Goal: Transaction & Acquisition: Purchase product/service

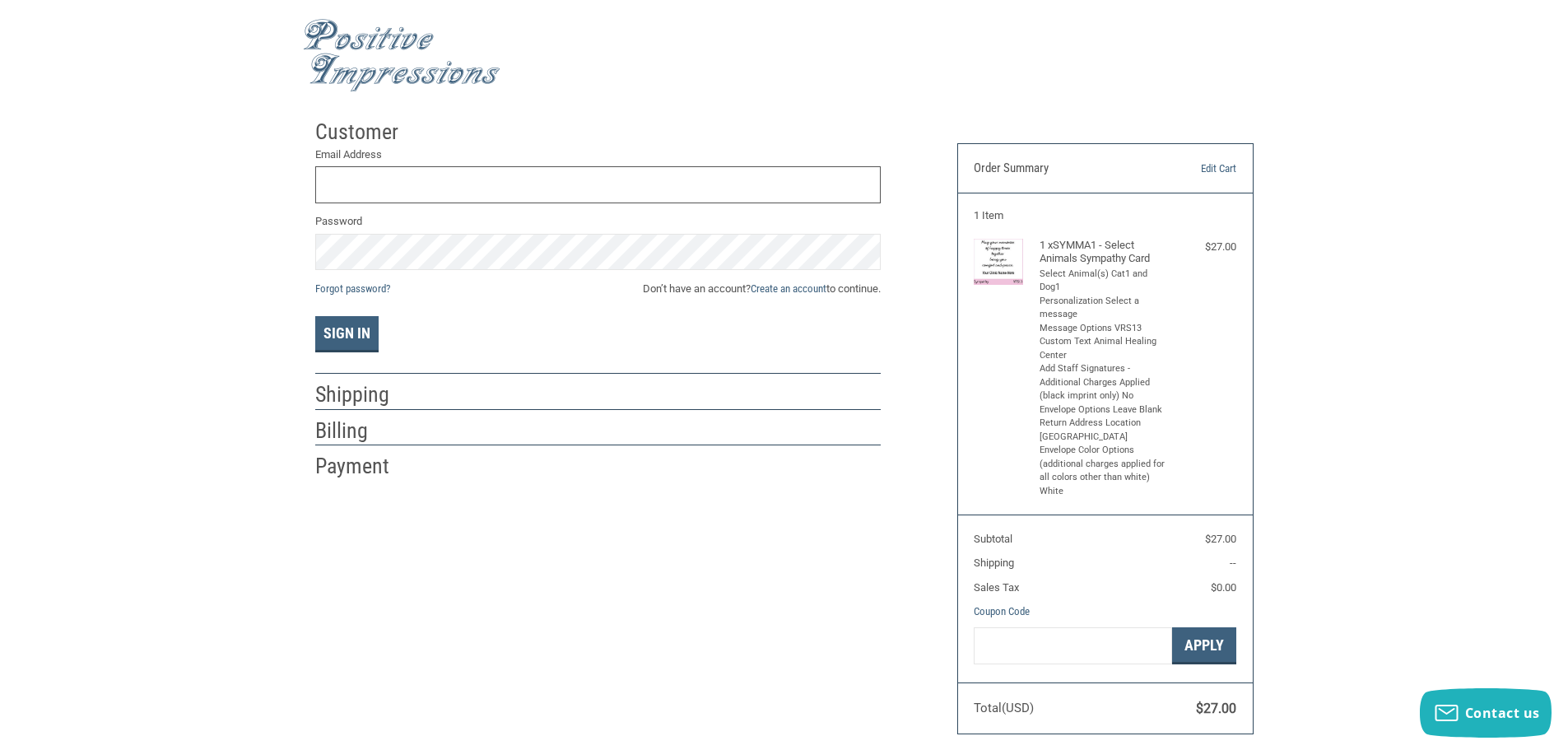
type input "[EMAIL_ADDRESS][DOMAIN_NAME]"
click at [367, 332] on button "Sign In" at bounding box center [347, 334] width 64 height 36
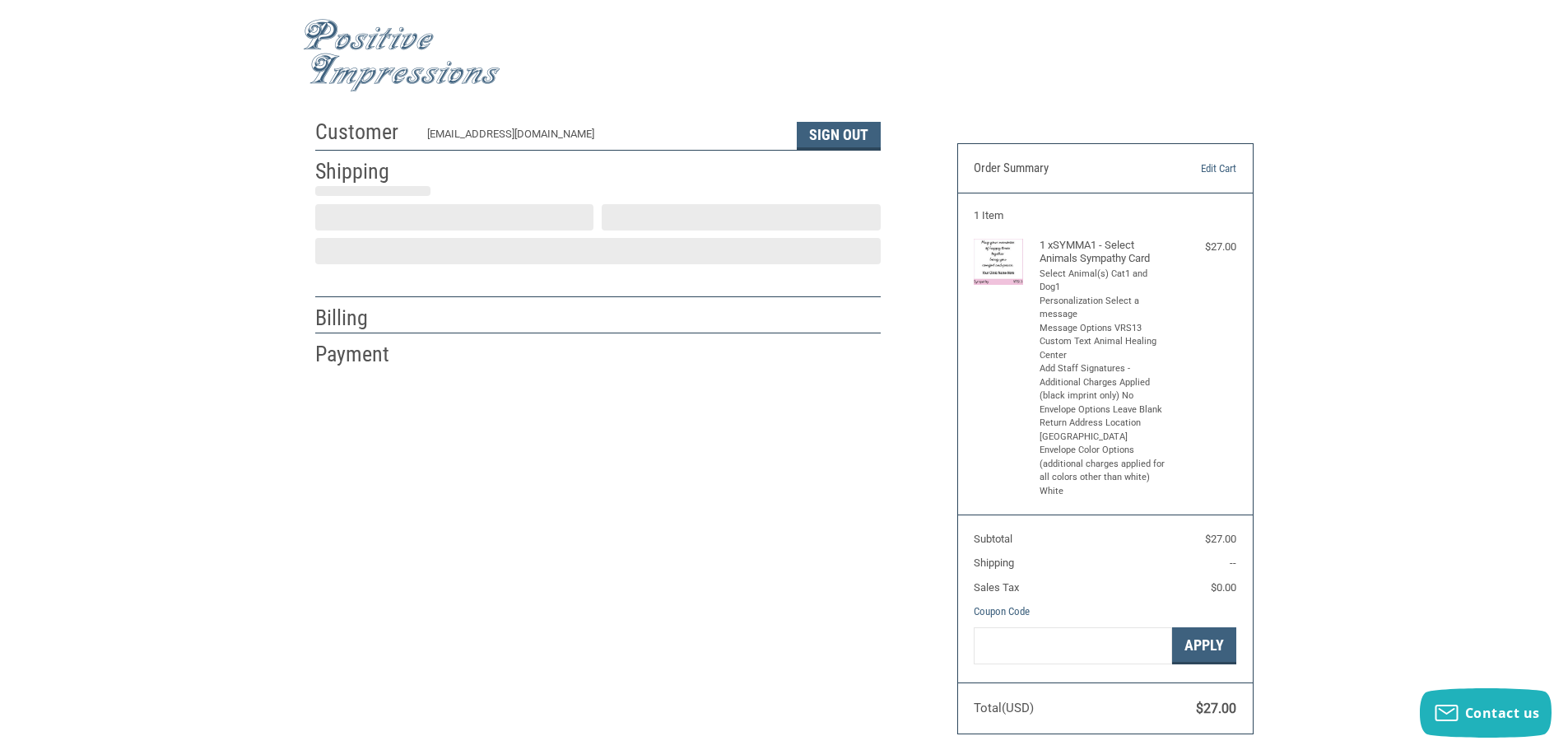
scroll to position [2, 0]
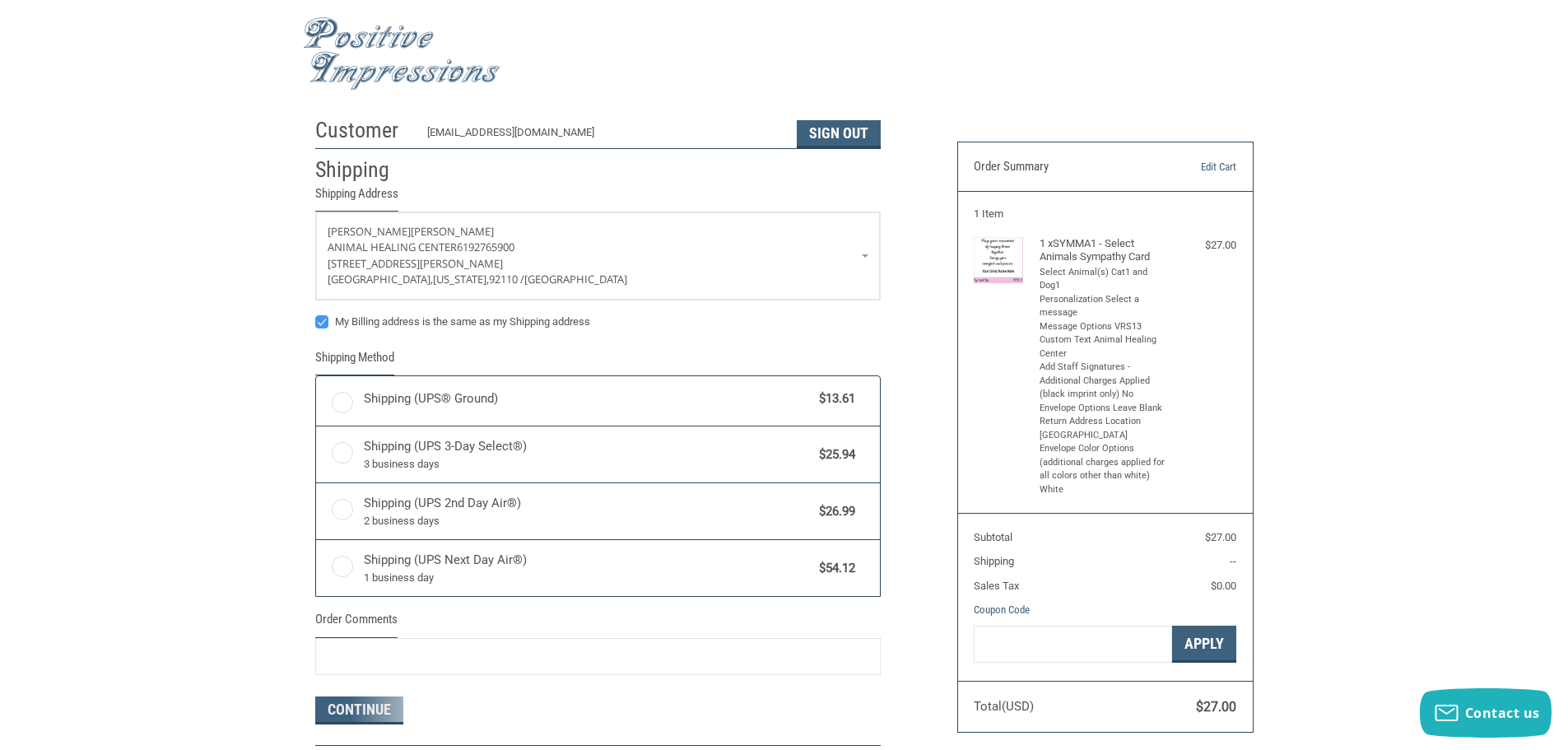
radio input "true"
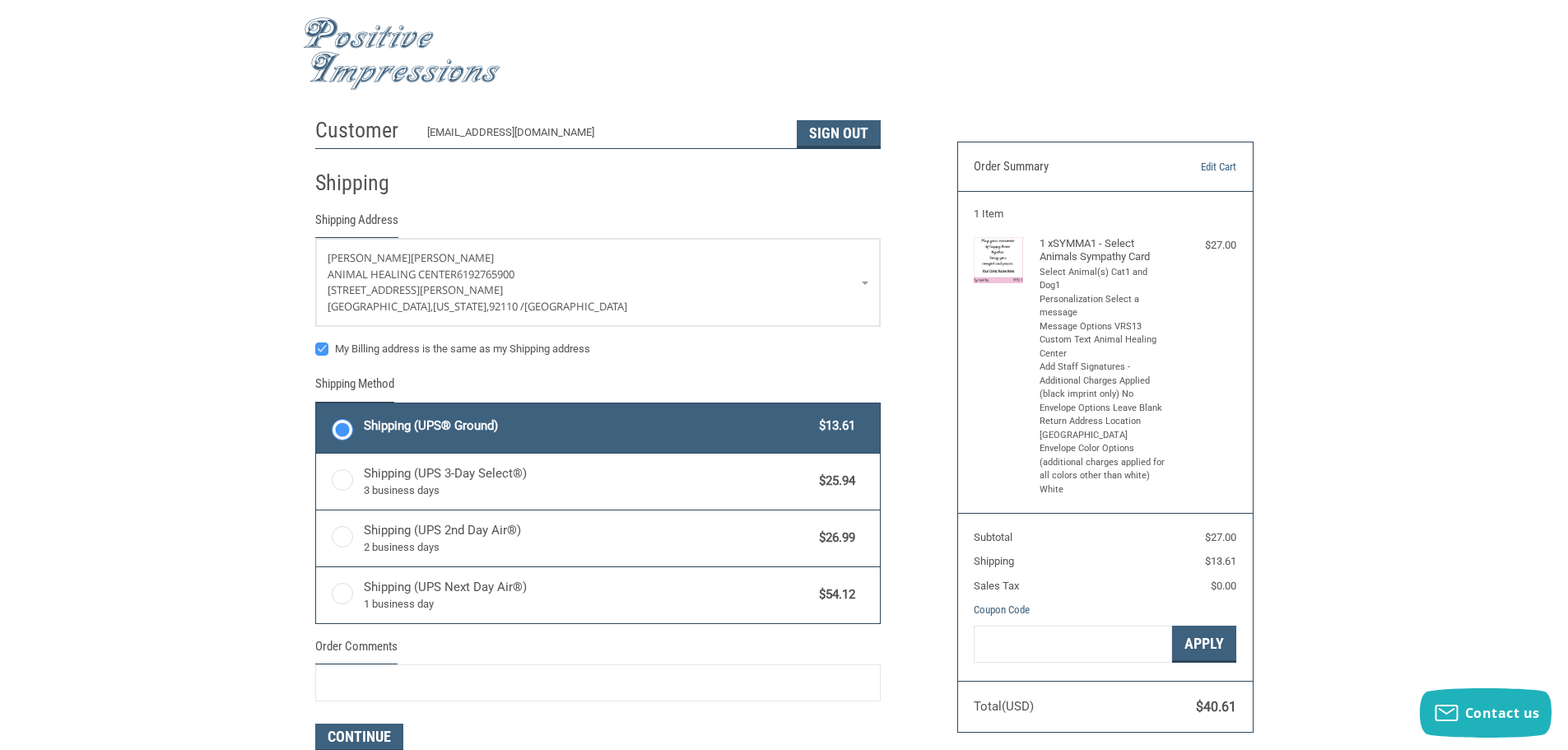
click at [324, 352] on label "My Billing address is the same as my Shipping address" at bounding box center [598, 349] width 566 height 13
click at [316, 342] on input "My Billing address is the same as my Shipping address" at bounding box center [315, 341] width 1 height 1
checkbox input "false"
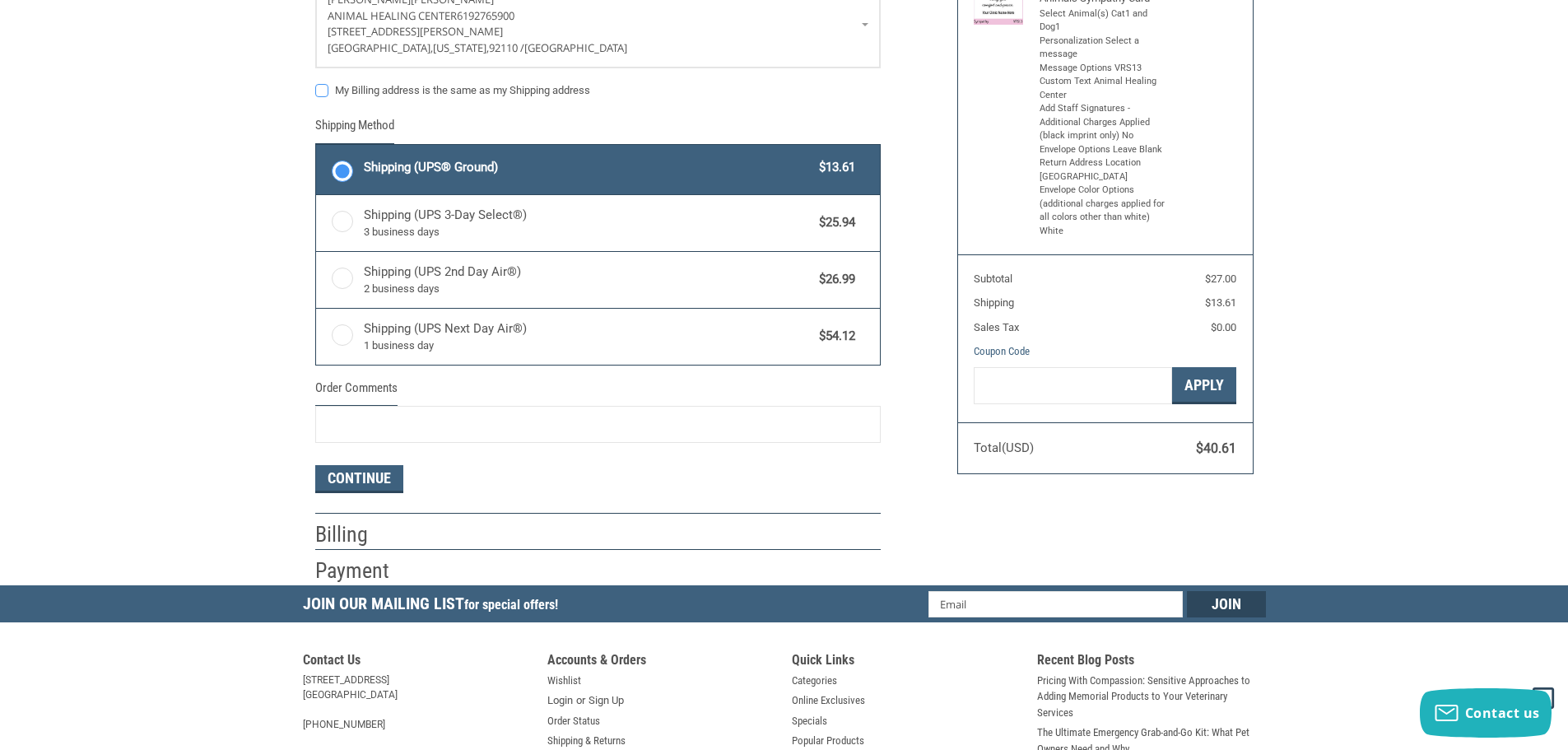
scroll to position [331, 0]
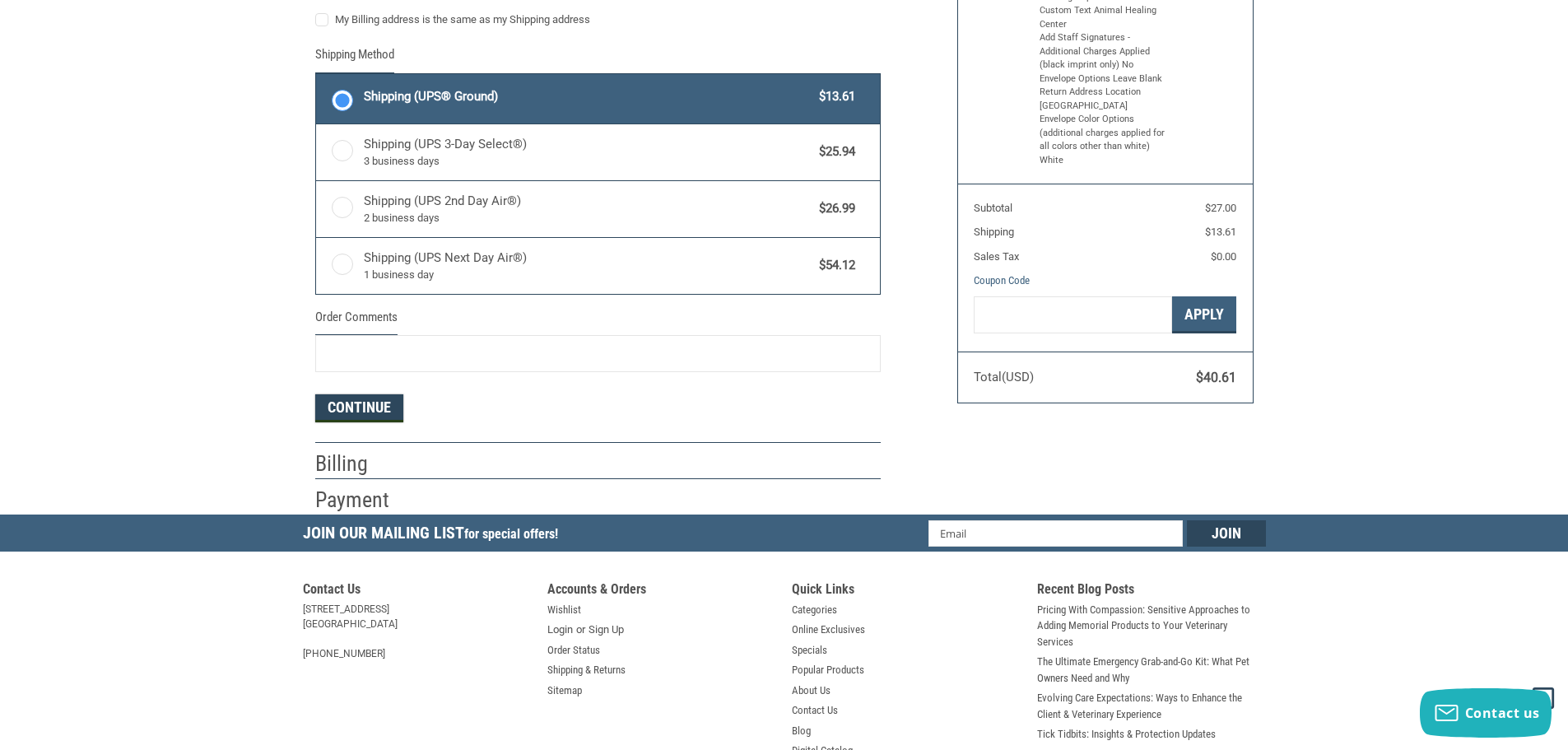
click at [366, 410] on button "Continue" at bounding box center [359, 408] width 88 height 28
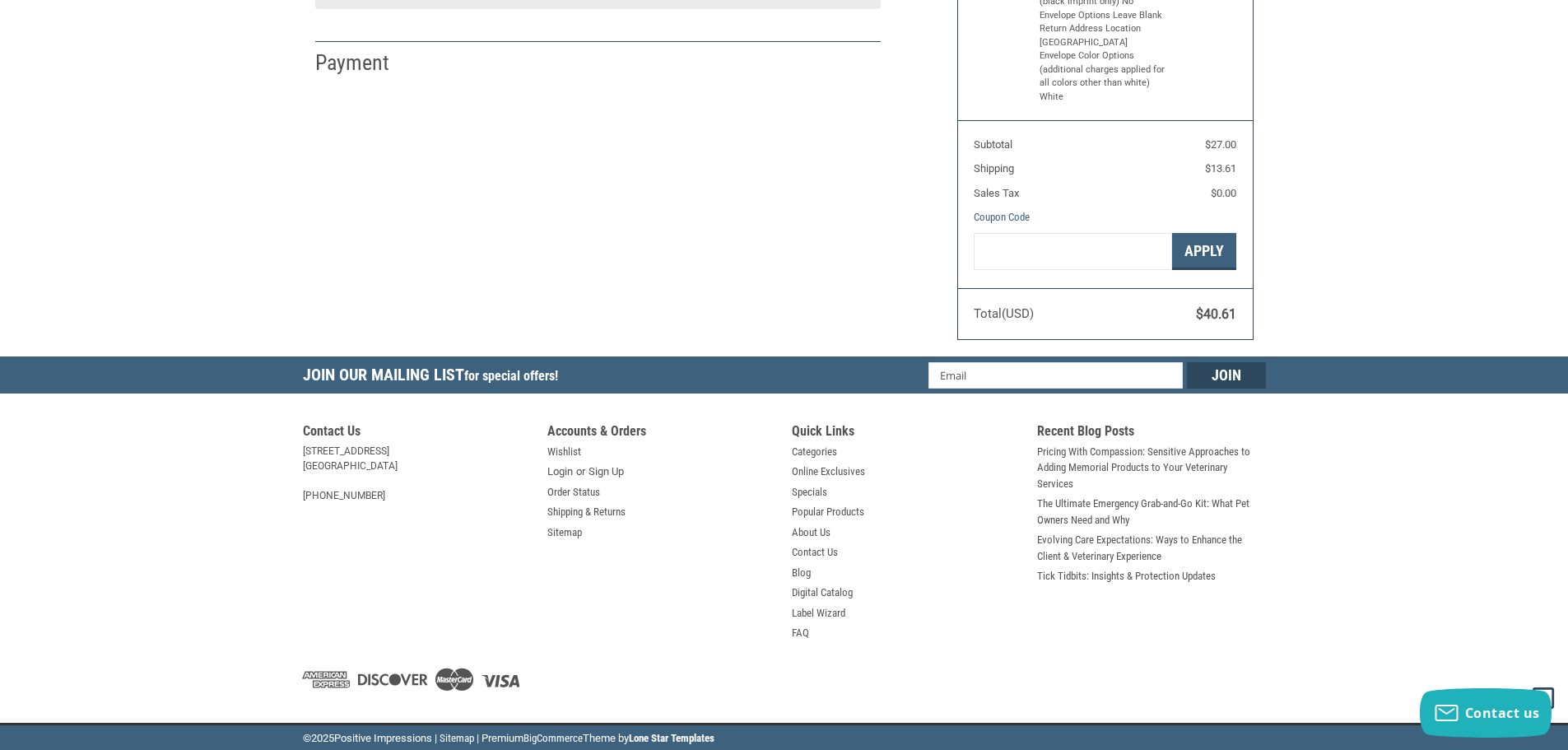
select select "US"
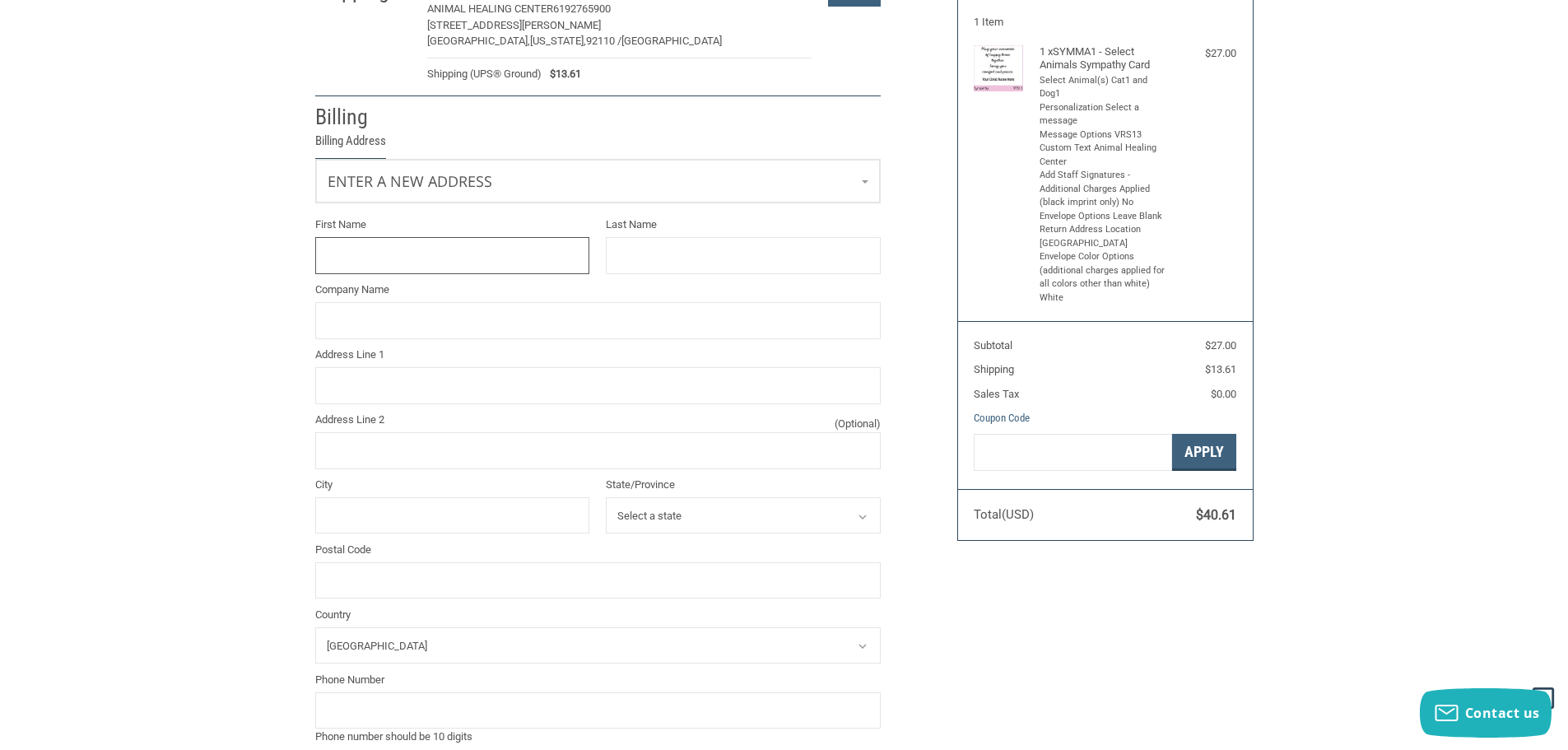
scroll to position [141, 0]
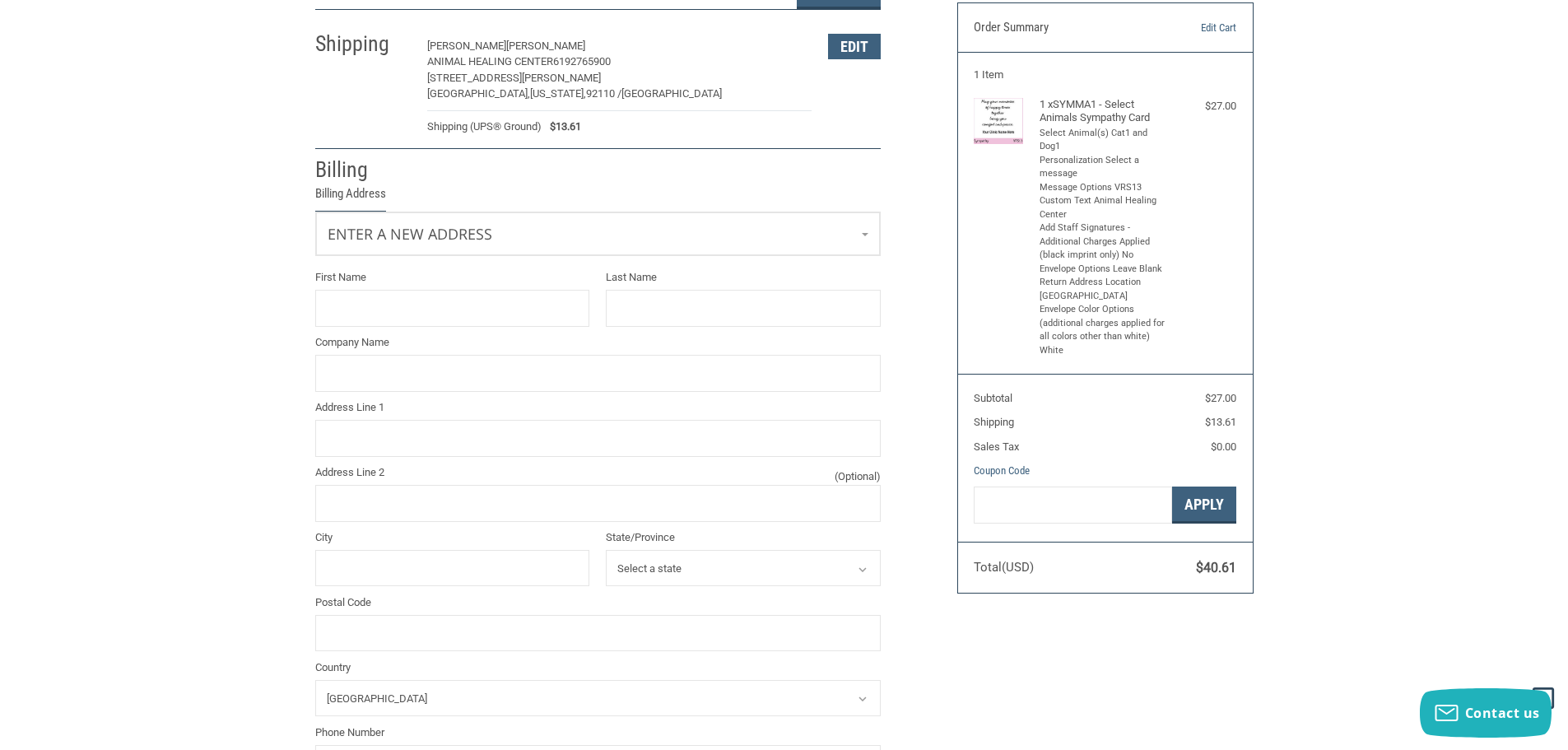
click at [353, 228] on span "Enter a new address" at bounding box center [409, 234] width 165 height 20
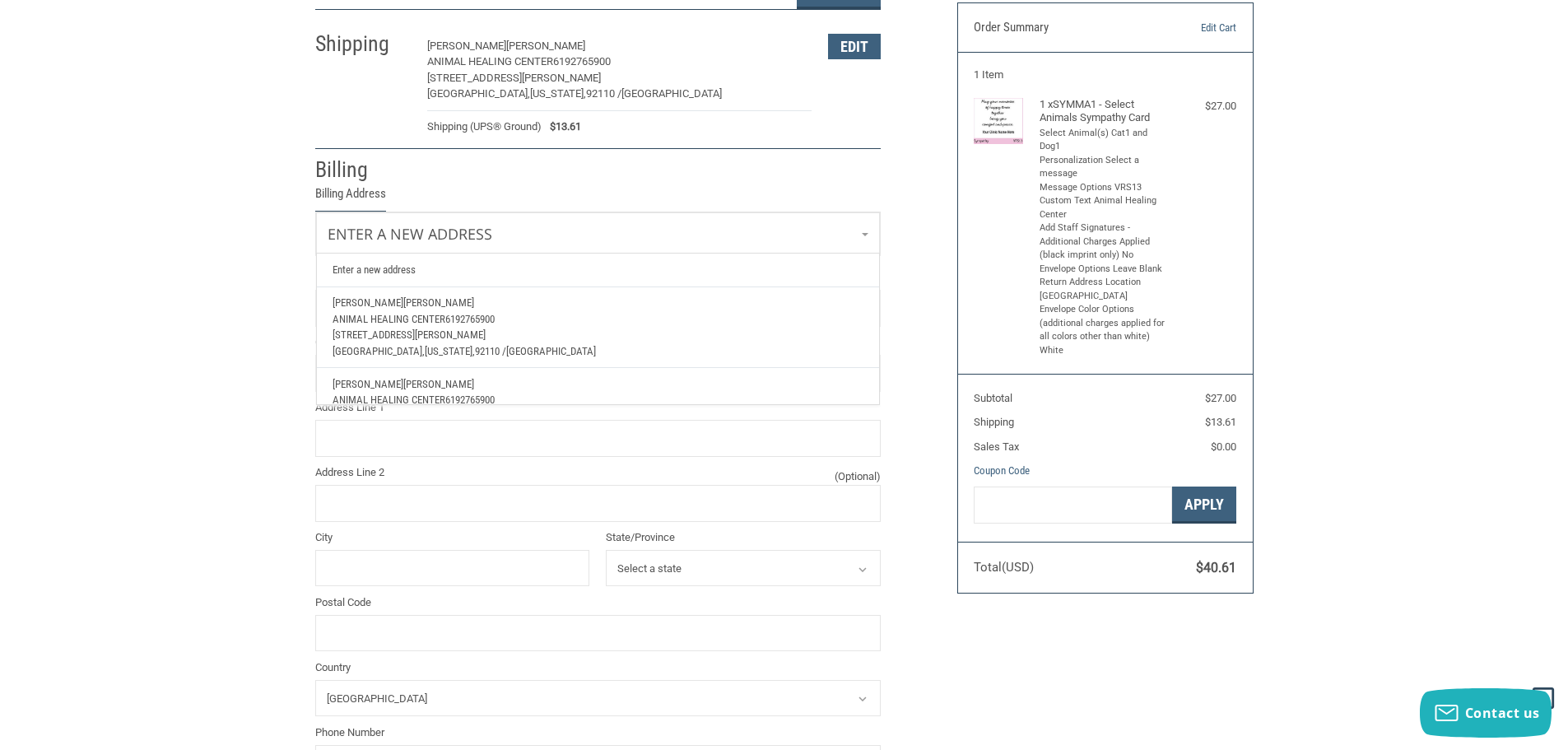
click at [361, 380] on span "[PERSON_NAME]" at bounding box center [367, 383] width 71 height 13
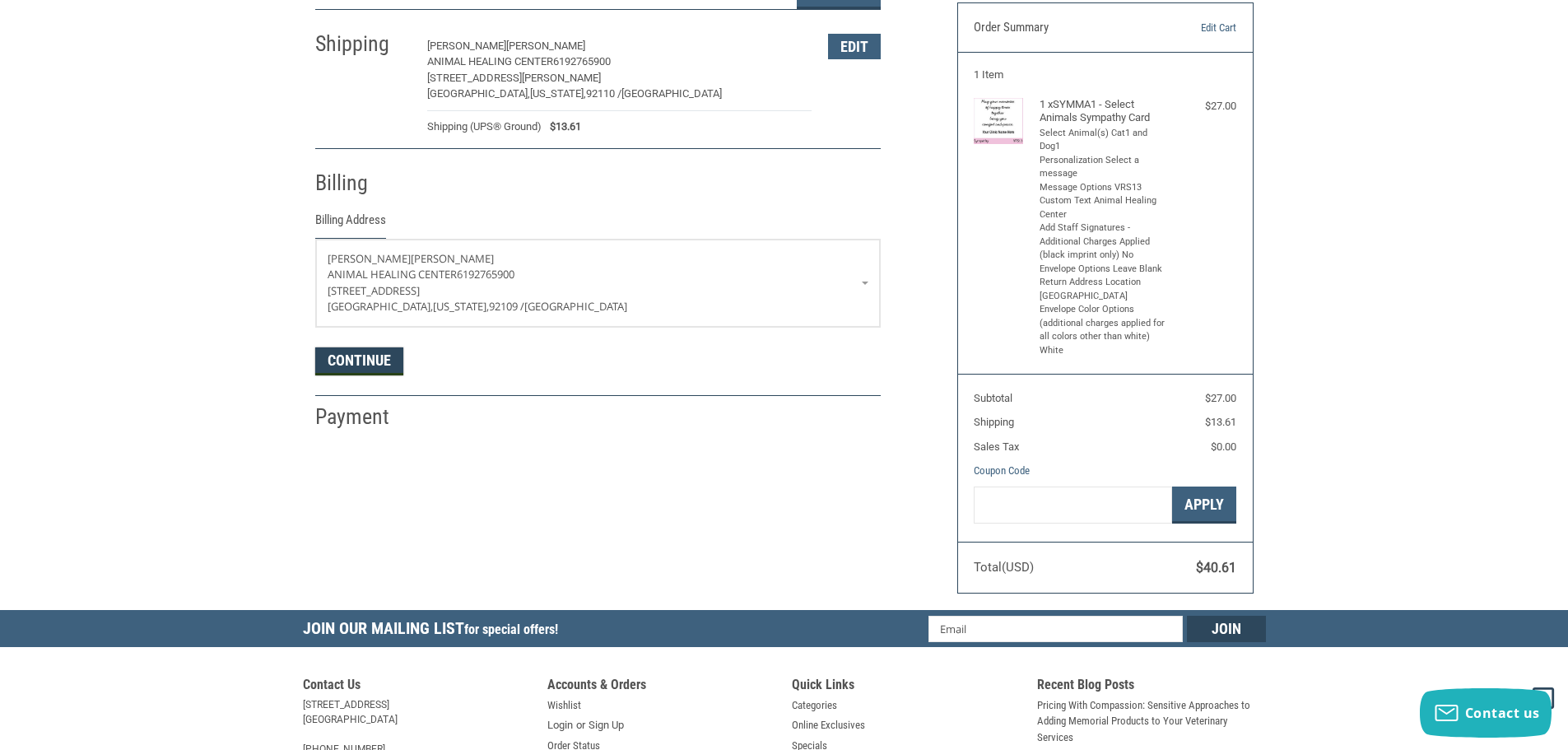
click at [360, 355] on button "Continue" at bounding box center [359, 361] width 88 height 28
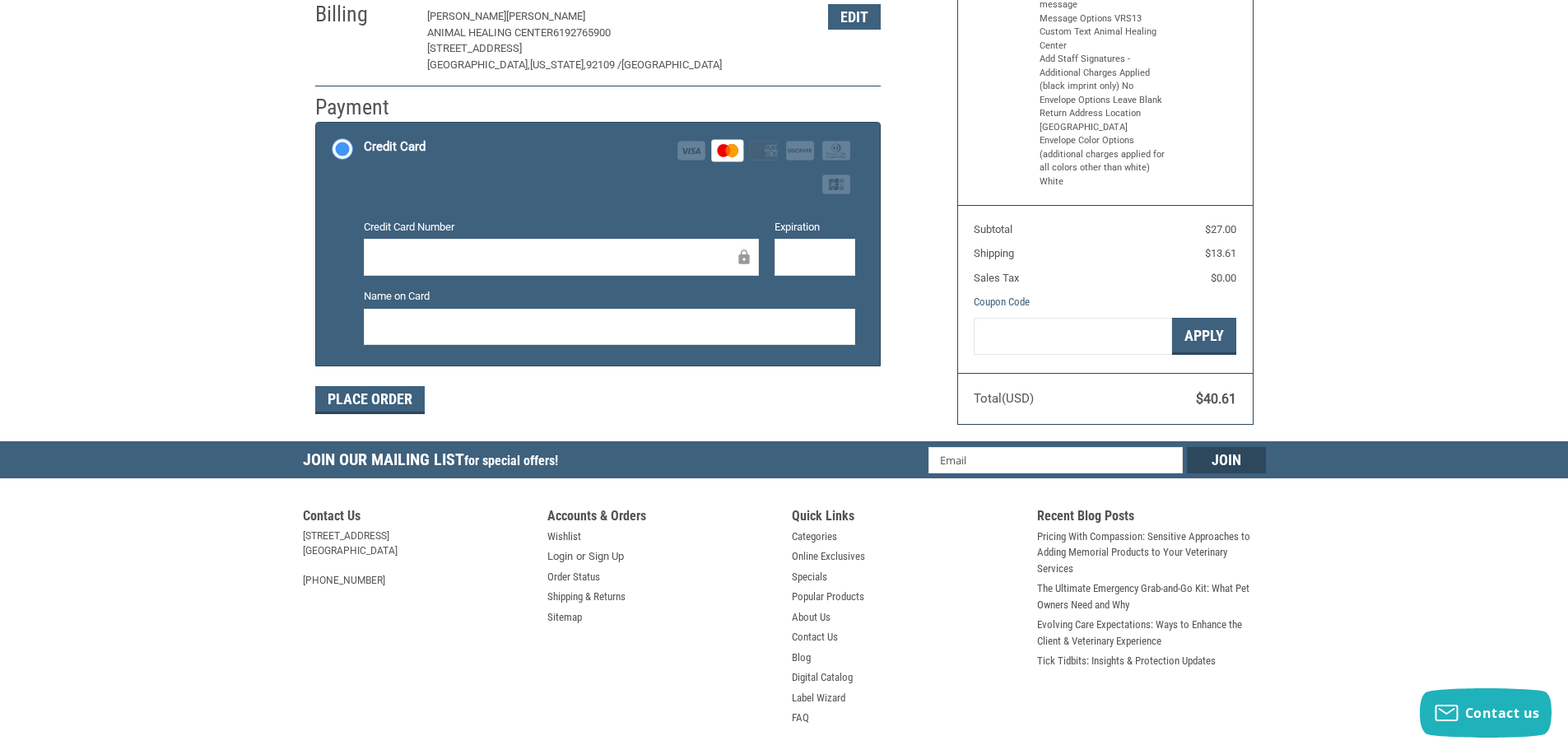
scroll to position [329, 0]
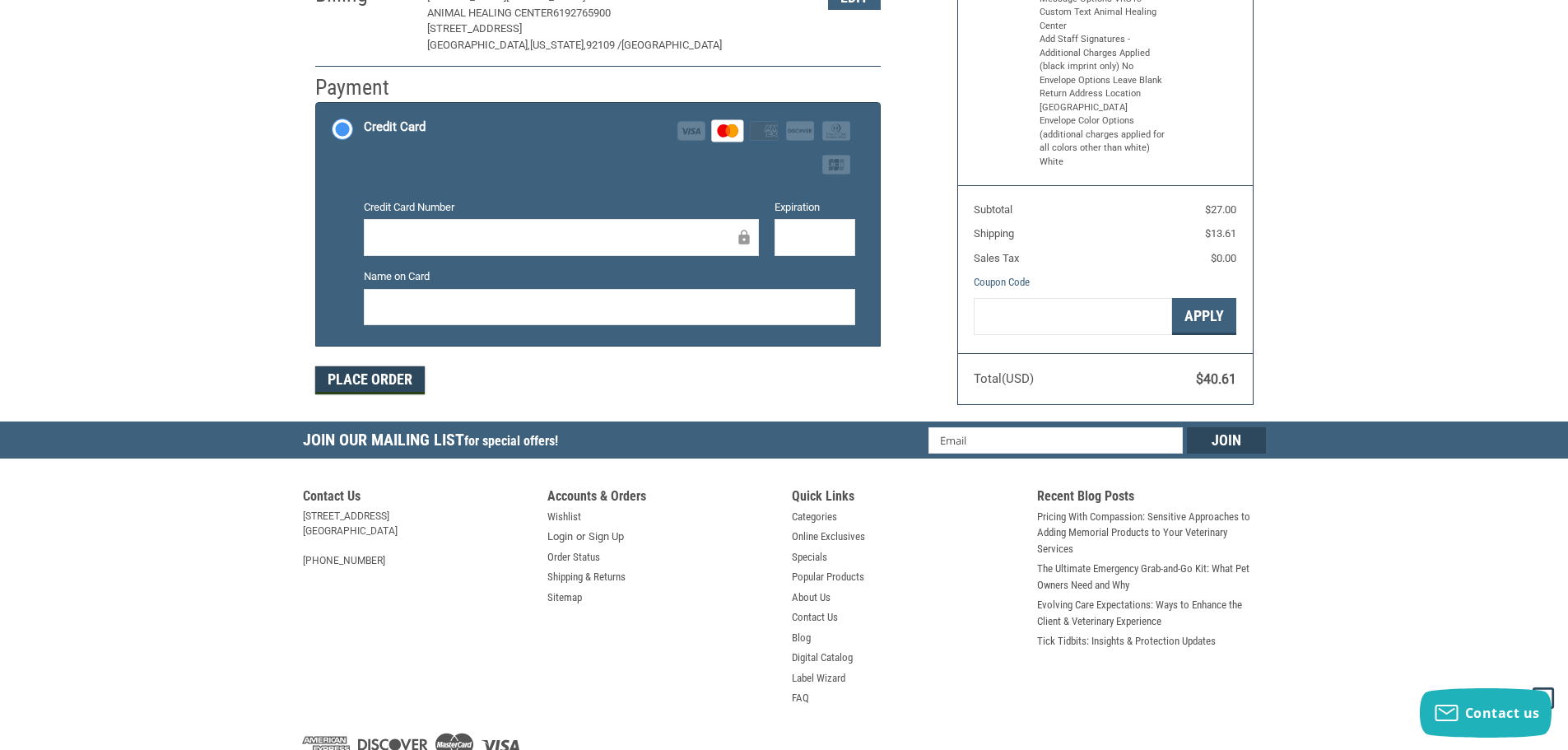
click at [383, 387] on button "Place Order" at bounding box center [370, 380] width 110 height 28
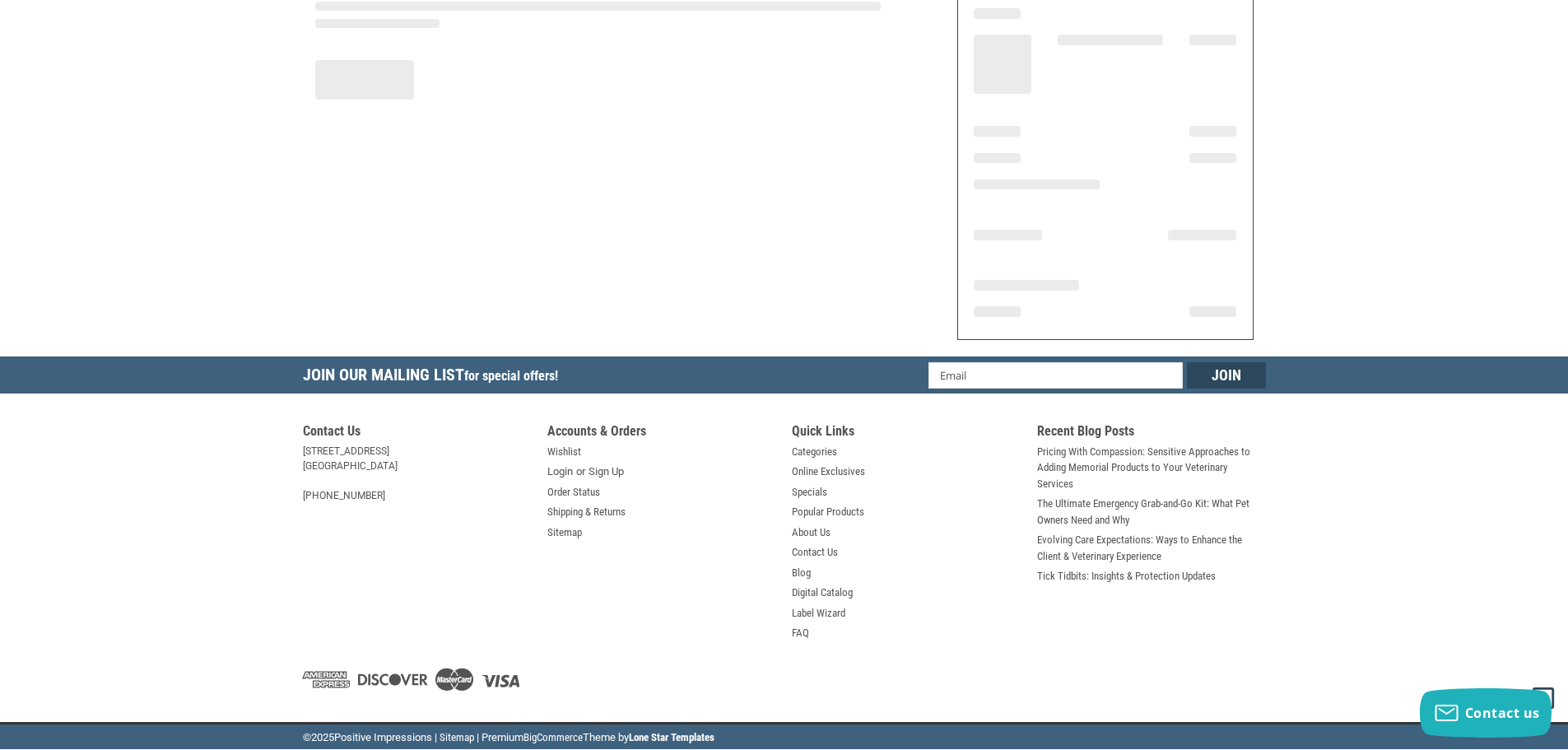
scroll to position [198, 0]
